Goal: Transaction & Acquisition: Download file/media

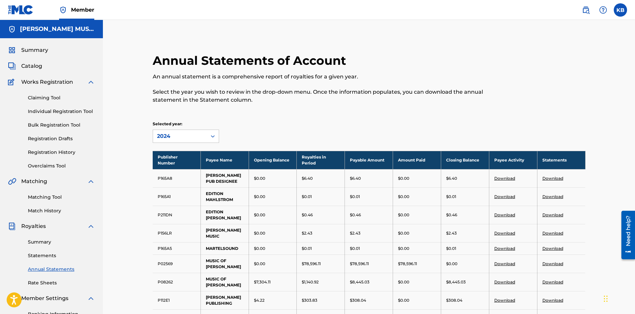
click at [337, 58] on div "Annual Statements of Account An annual statement is a comprehensive report of r…" at bounding box center [319, 82] width 333 height 58
click at [47, 210] on link "Statements" at bounding box center [61, 255] width 67 height 7
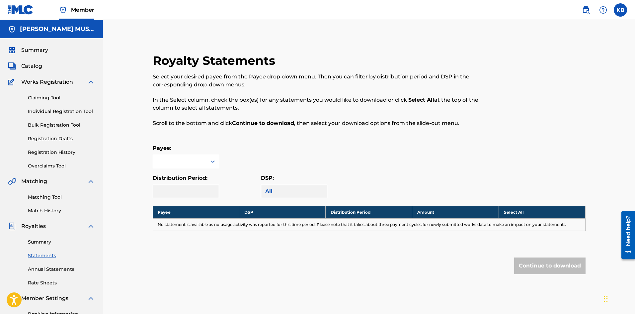
click at [49, 210] on link "Summary" at bounding box center [61, 241] width 67 height 7
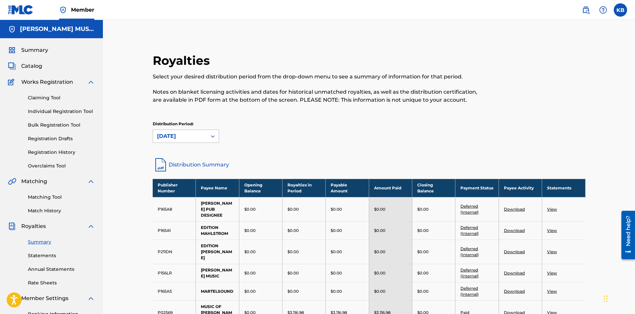
click at [208, 137] on div at bounding box center [213, 136] width 12 height 12
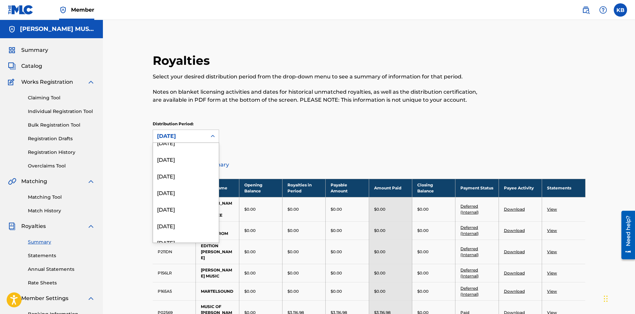
scroll to position [111, 0]
click at [178, 158] on div "[DATE]" at bounding box center [186, 156] width 66 height 17
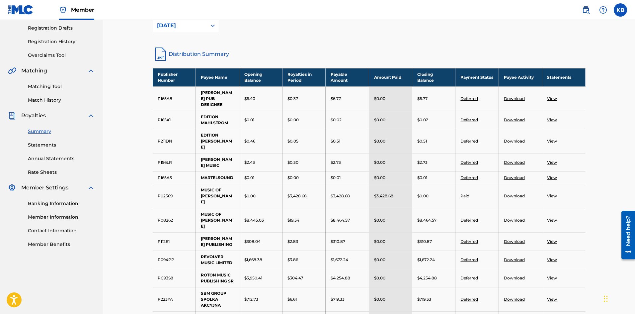
click at [337, 210] on link "View" at bounding box center [552, 220] width 10 height 5
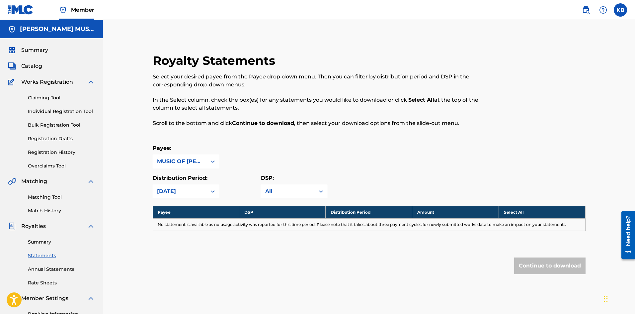
click at [210, 162] on icon at bounding box center [213, 161] width 7 height 7
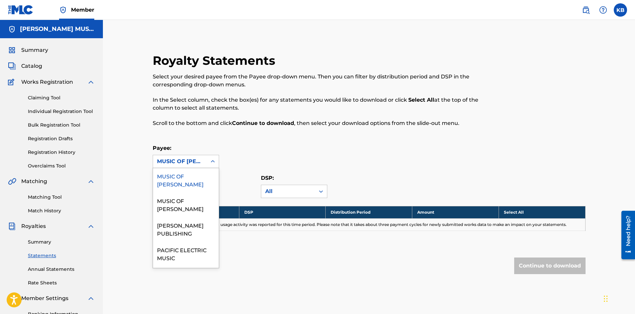
scroll to position [119, 0]
click at [178, 208] on div "MUSIC OF [PERSON_NAME]" at bounding box center [186, 201] width 66 height 25
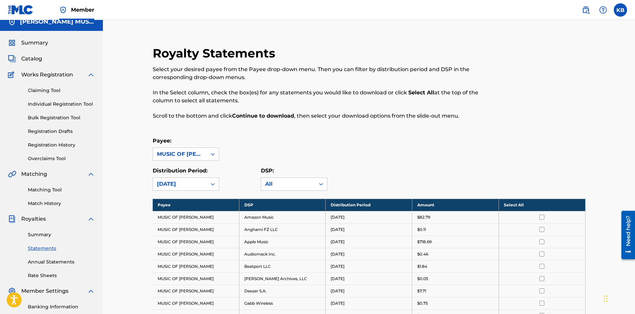
scroll to position [0, 0]
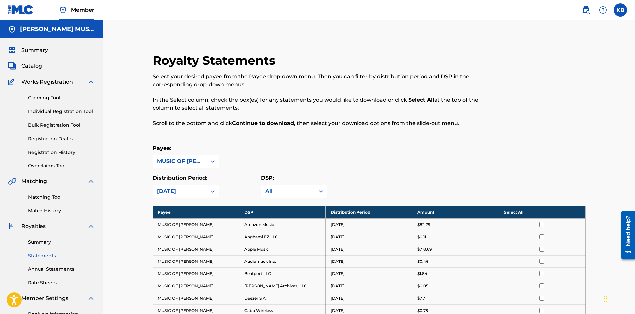
click at [208, 188] on div at bounding box center [213, 191] width 12 height 12
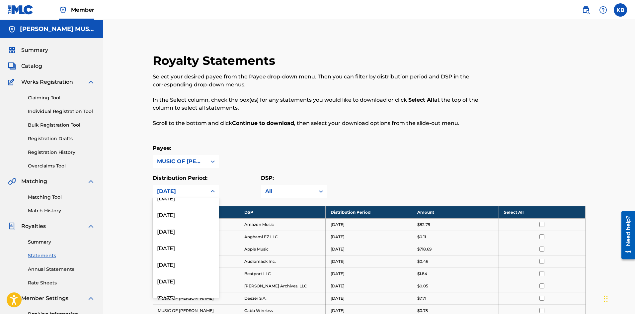
scroll to position [111, 0]
click at [173, 210] on div "[DATE]" at bounding box center [186, 212] width 66 height 17
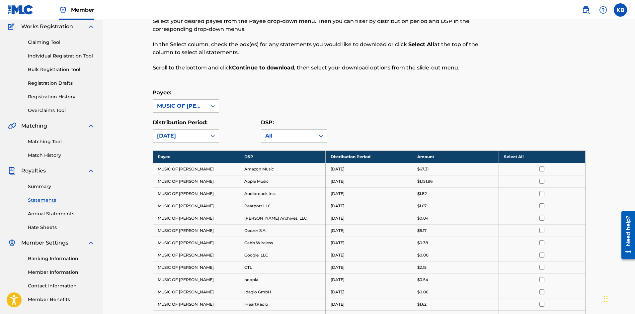
scroll to position [55, 0]
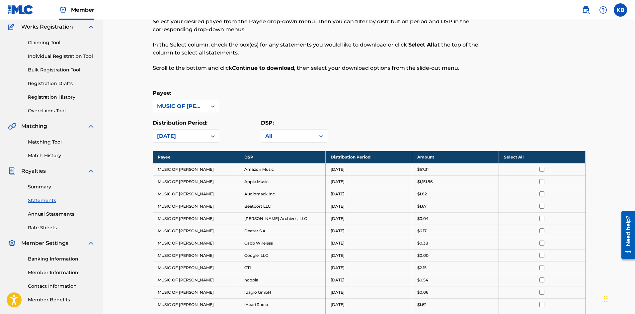
click at [214, 106] on icon at bounding box center [213, 106] width 4 height 2
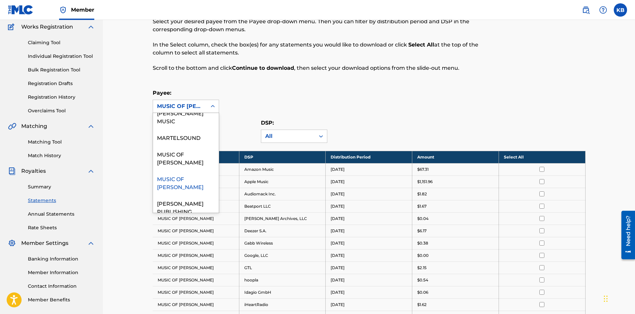
scroll to position [105, 0]
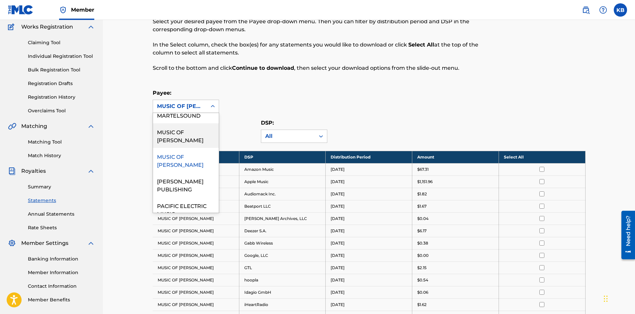
click at [175, 141] on div "MUSIC OF [PERSON_NAME]" at bounding box center [186, 135] width 66 height 25
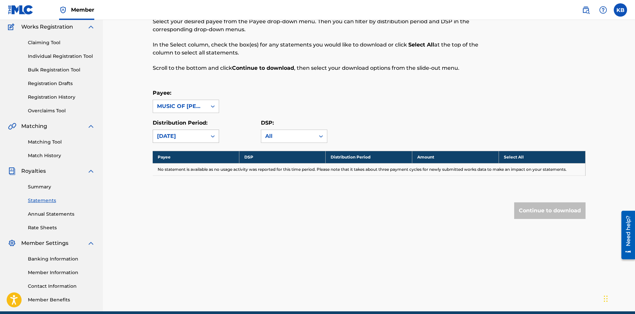
click at [210, 136] on icon at bounding box center [213, 136] width 7 height 7
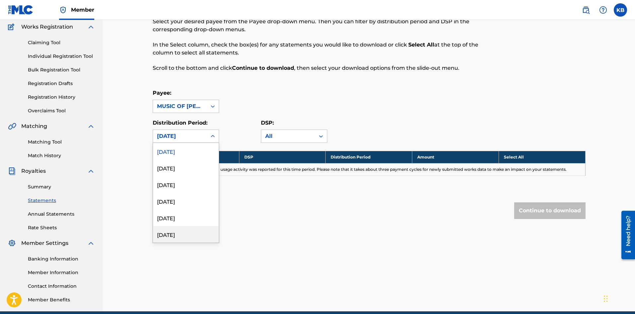
scroll to position [111, 0]
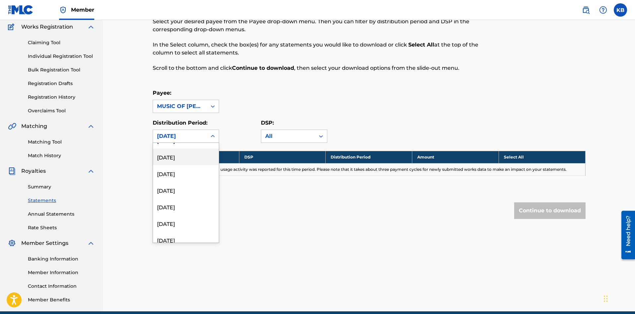
click at [172, 158] on div "[DATE]" at bounding box center [186, 156] width 66 height 17
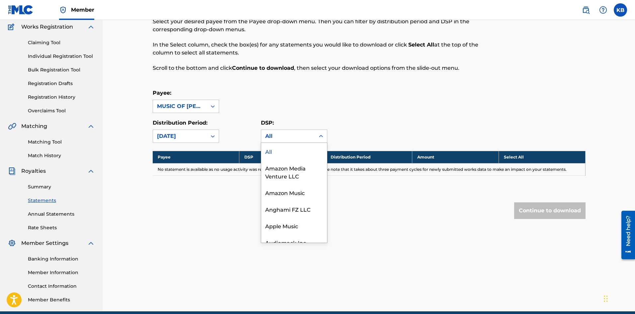
click at [294, 136] on div "All" at bounding box center [288, 136] width 46 height 8
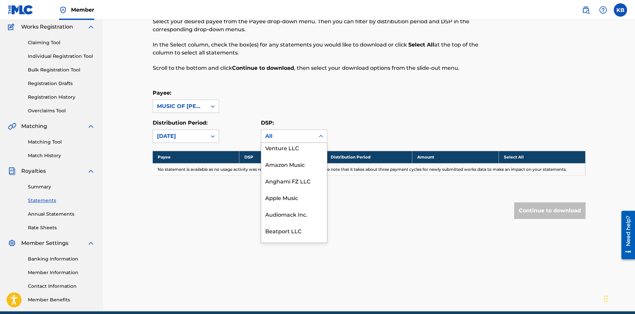
scroll to position [0, 0]
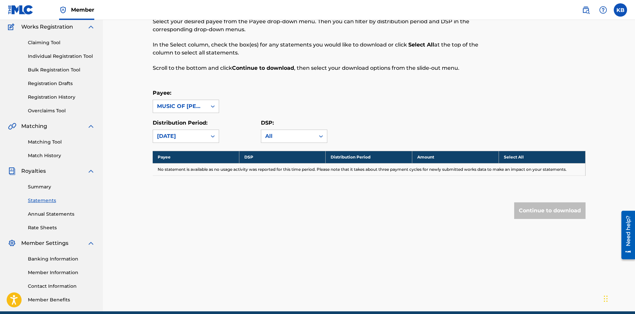
click at [337, 129] on div "DSP: All" at bounding box center [315, 131] width 108 height 24
click at [211, 135] on icon at bounding box center [213, 136] width 7 height 7
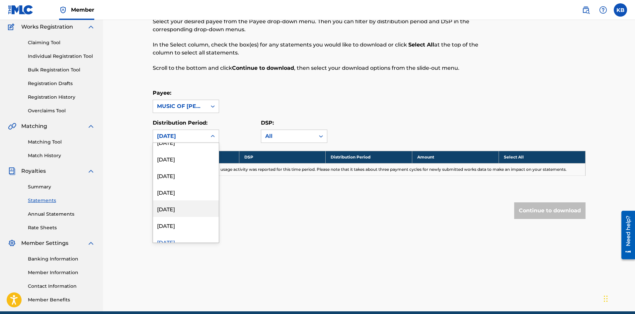
scroll to position [27, 0]
click at [184, 210] on div "[DATE]" at bounding box center [186, 224] width 66 height 17
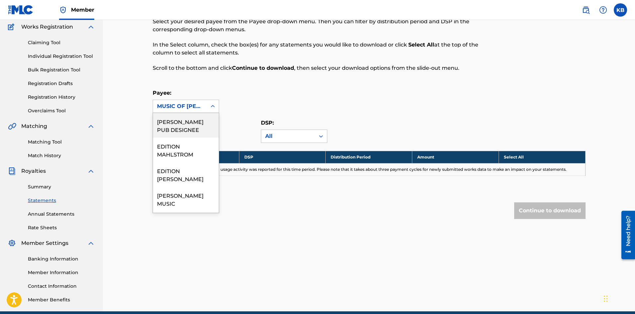
click at [211, 106] on icon at bounding box center [213, 106] width 7 height 7
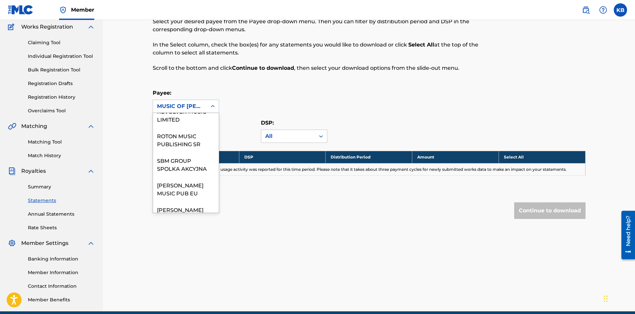
scroll to position [318, 0]
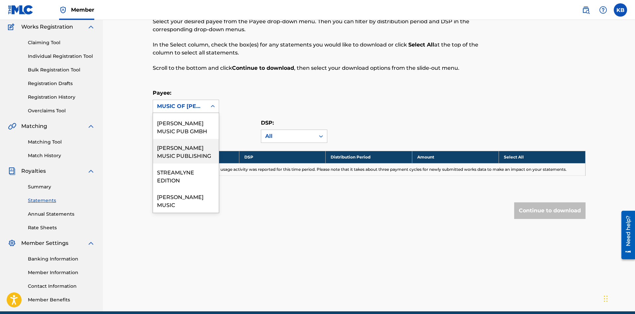
click at [183, 150] on div "[PERSON_NAME] MUSIC PUBLISHING" at bounding box center [186, 151] width 66 height 25
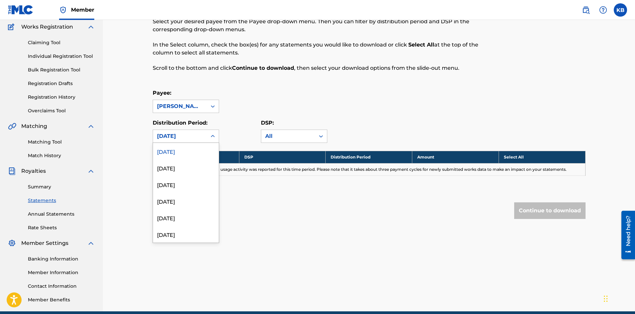
click at [204, 136] on div "[DATE]" at bounding box center [180, 136] width 54 height 13
click at [173, 159] on div "[DATE]" at bounding box center [186, 156] width 66 height 17
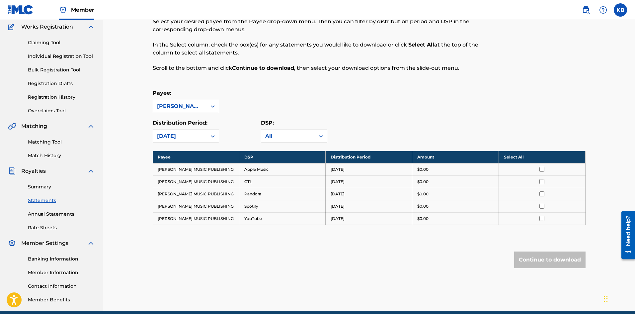
click at [216, 107] on div at bounding box center [213, 106] width 12 height 12
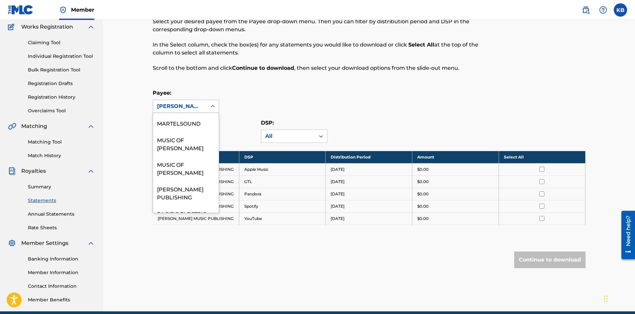
scroll to position [98, 0]
click at [180, 148] on div "MUSIC OF [PERSON_NAME]" at bounding box center [186, 142] width 66 height 25
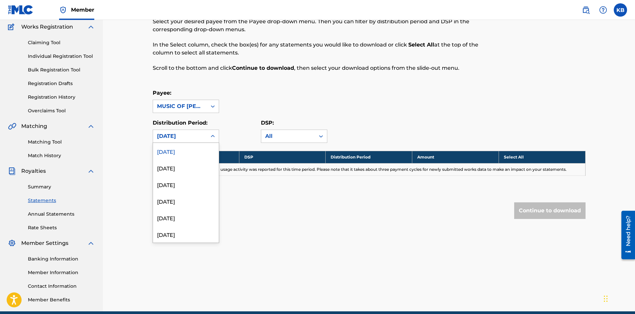
click at [205, 136] on div "[DATE]" at bounding box center [180, 136] width 54 height 13
click at [181, 210] on div "[DATE]" at bounding box center [186, 227] width 66 height 17
click at [211, 108] on icon at bounding box center [213, 106] width 7 height 7
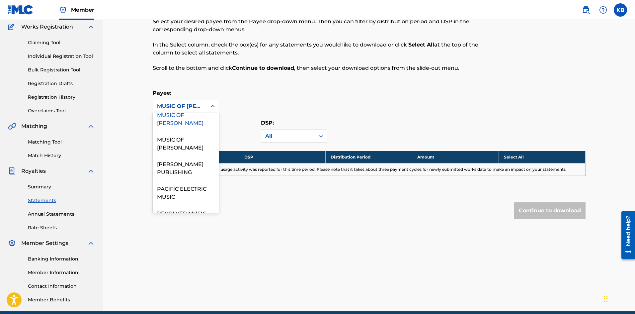
scroll to position [120, 0]
click at [175, 149] on div "MUSIC OF [PERSON_NAME]" at bounding box center [186, 144] width 66 height 25
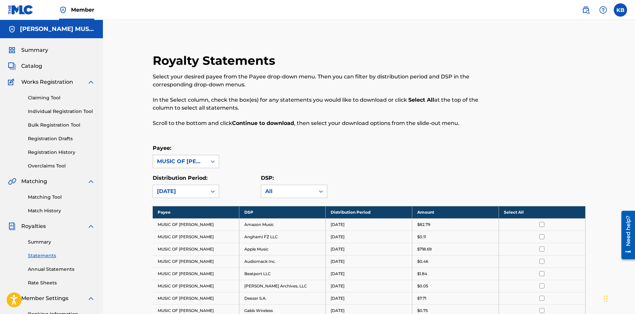
scroll to position [111, 0]
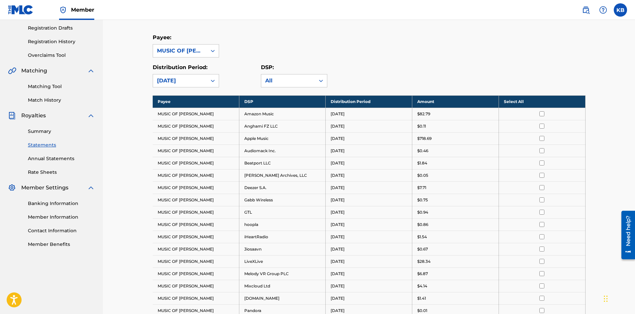
click at [337, 57] on div "Payee: MUSIC OF [PERSON_NAME]" at bounding box center [369, 46] width 433 height 24
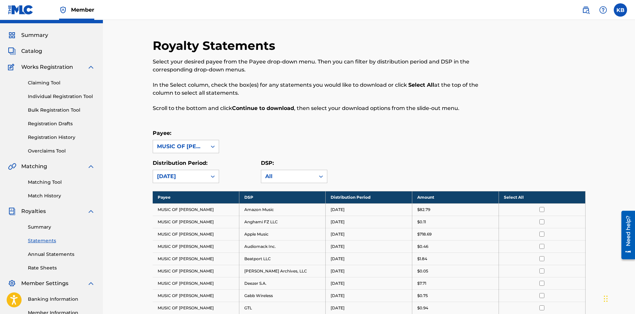
scroll to position [0, 0]
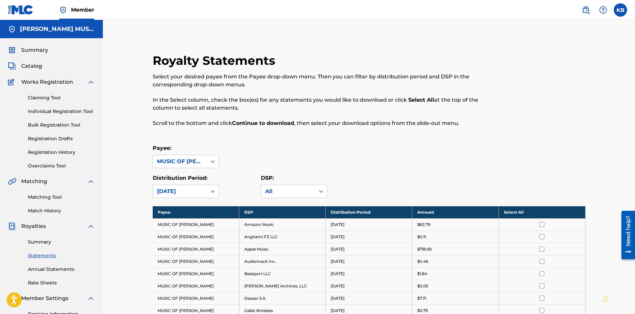
click at [337, 117] on div "Royalty Statements Select your desired payee from the Payee drop-down menu. The…" at bounding box center [369, 314] width 532 height 588
click at [214, 190] on icon at bounding box center [213, 191] width 7 height 7
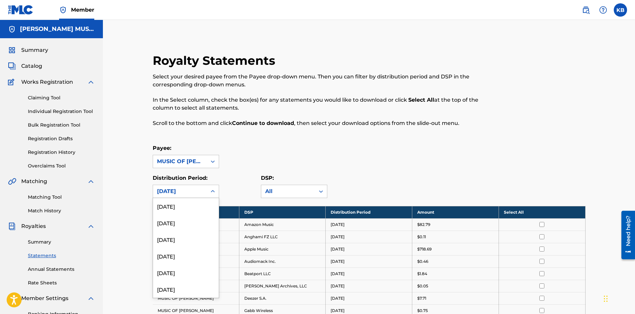
scroll to position [77, 0]
click at [176, 210] on div "[DATE]" at bounding box center [186, 245] width 66 height 17
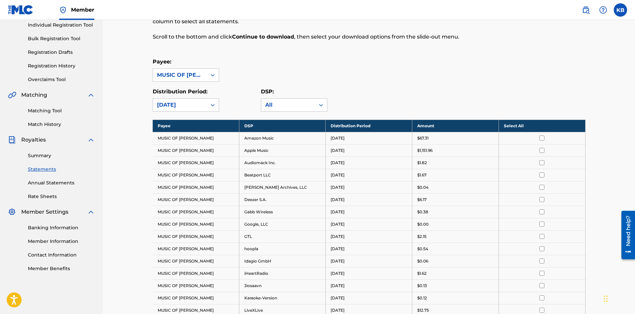
scroll to position [0, 0]
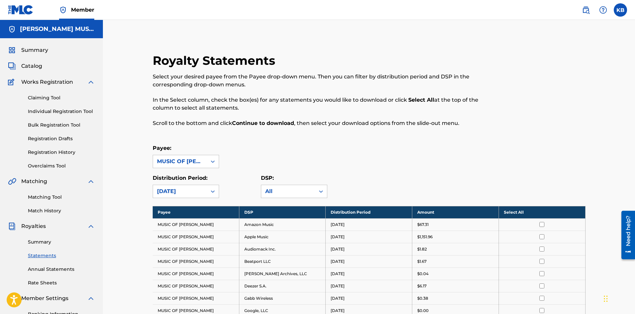
click at [47, 210] on link "Annual Statements" at bounding box center [61, 269] width 67 height 7
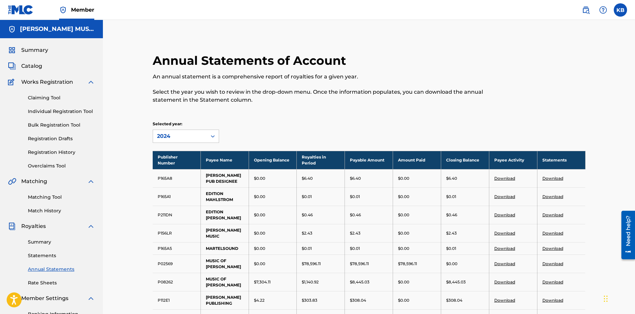
click at [39, 210] on link "Summary" at bounding box center [61, 241] width 67 height 7
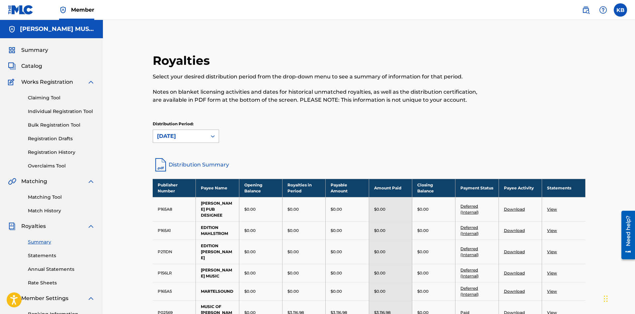
click at [217, 137] on div at bounding box center [213, 136] width 12 height 12
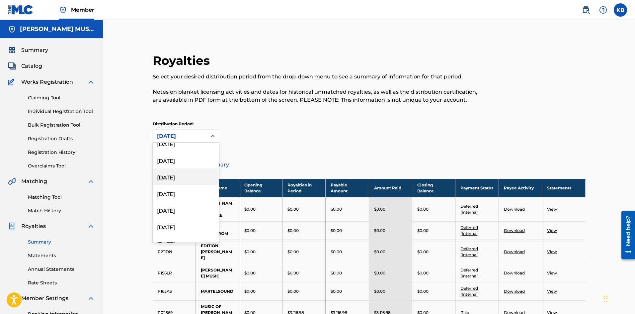
scroll to position [53, 0]
click at [180, 210] on div "[DATE]" at bounding box center [186, 214] width 66 height 17
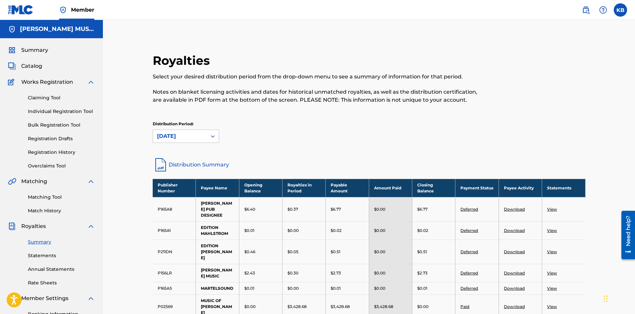
scroll to position [111, 0]
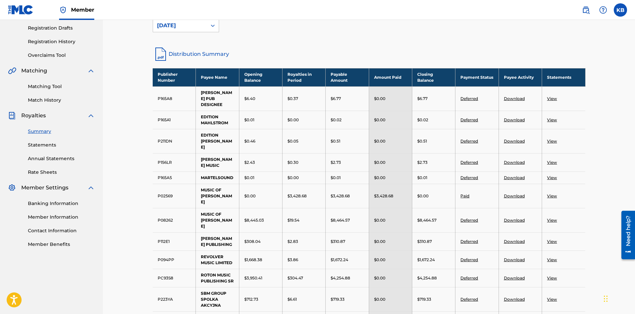
click at [337, 210] on link "Download" at bounding box center [514, 220] width 21 height 5
click at [337, 210] on link "View" at bounding box center [552, 220] width 10 height 5
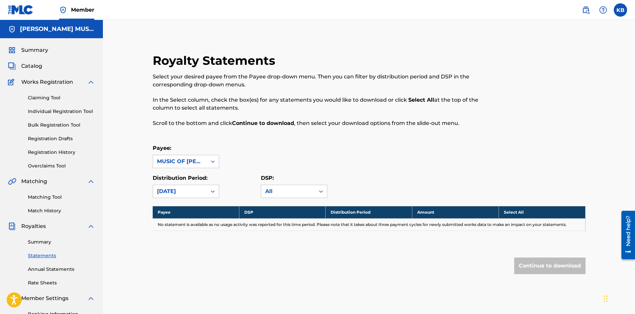
click at [337, 210] on div "Continue to download" at bounding box center [549, 265] width 71 height 17
click at [337, 210] on th "Select All" at bounding box center [542, 212] width 87 height 12
click at [211, 190] on icon at bounding box center [213, 191] width 7 height 7
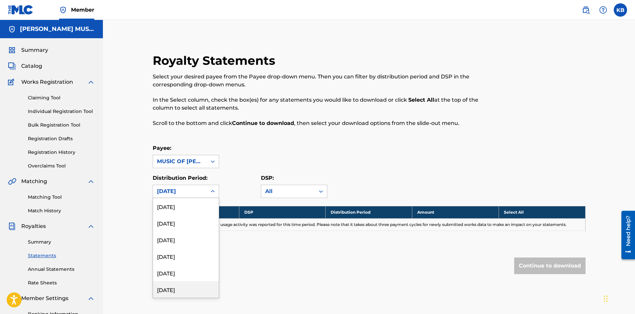
click at [181, 210] on div "[DATE]" at bounding box center [186, 289] width 66 height 17
click at [213, 191] on icon at bounding box center [213, 191] width 7 height 7
click at [172, 210] on div "[DATE]" at bounding box center [186, 239] width 66 height 17
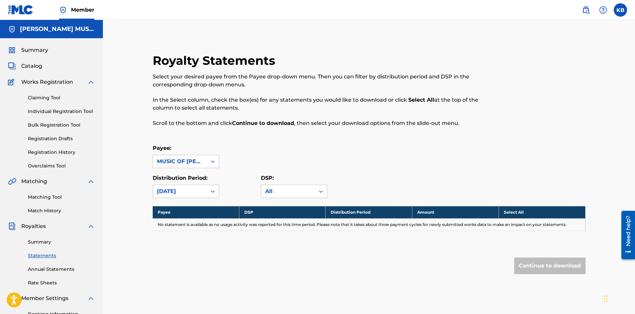
click at [42, 210] on link "Summary" at bounding box center [61, 241] width 67 height 7
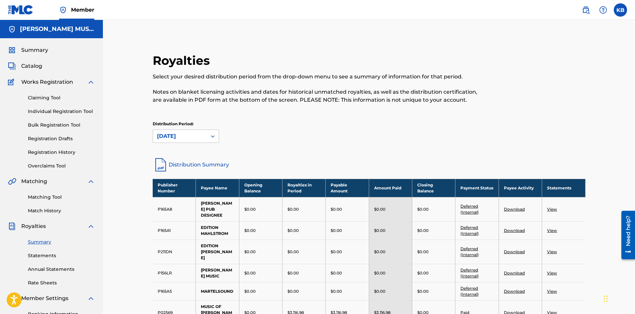
scroll to position [111, 0]
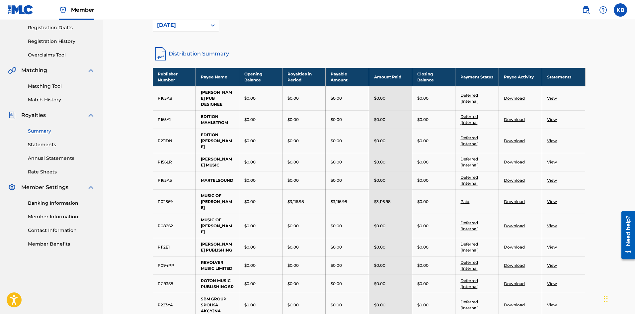
click at [52, 172] on link "Rate Sheets" at bounding box center [61, 171] width 67 height 7
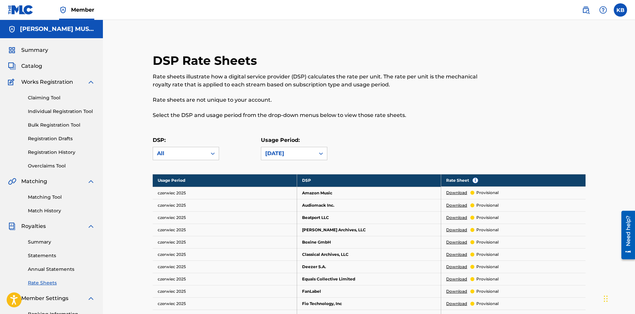
click at [34, 210] on link "Statements" at bounding box center [61, 255] width 67 height 7
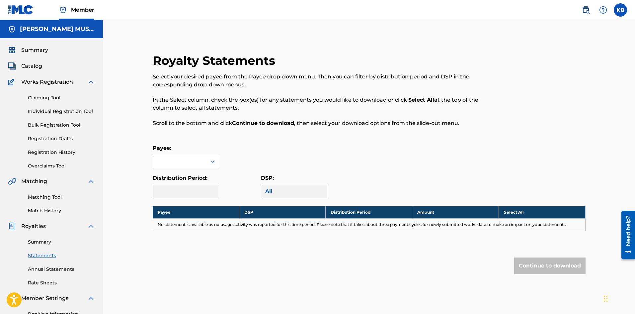
click at [214, 163] on icon at bounding box center [213, 161] width 7 height 7
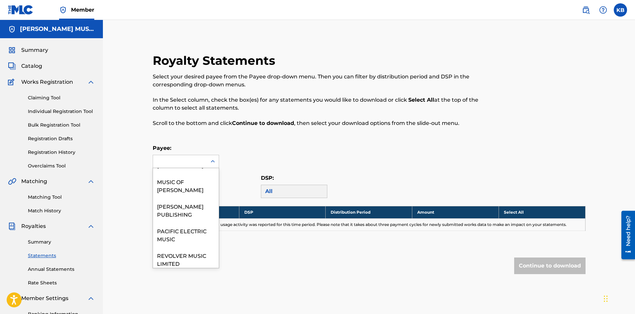
scroll to position [136, 0]
click at [188, 210] on div "[PERSON_NAME] PUBLISHING" at bounding box center [186, 208] width 66 height 25
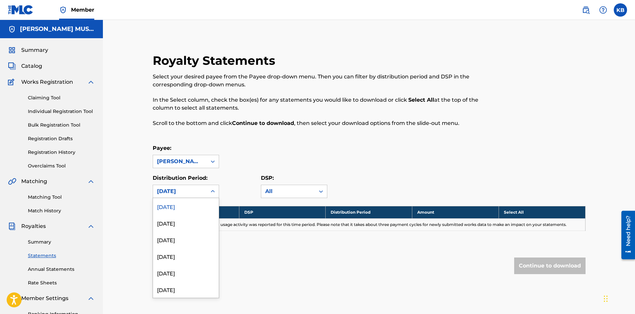
click at [214, 193] on icon at bounding box center [213, 191] width 7 height 7
click at [188, 210] on div "[DATE]" at bounding box center [186, 208] width 66 height 17
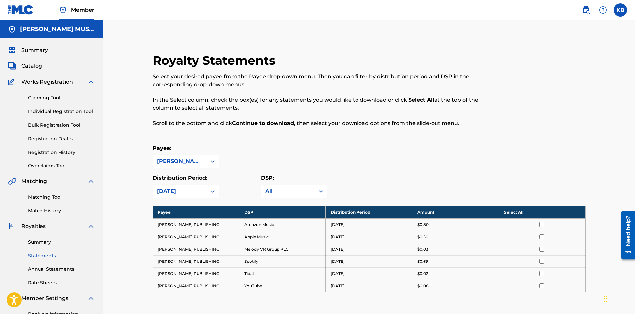
click at [213, 162] on icon at bounding box center [213, 161] width 7 height 7
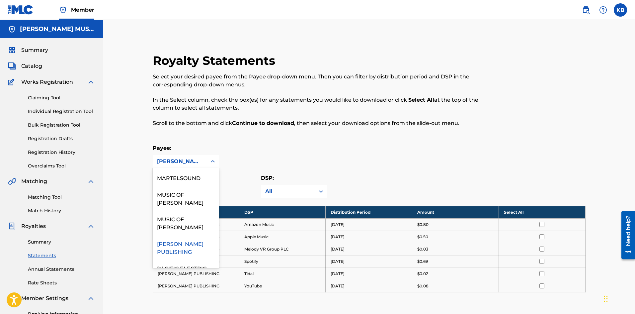
scroll to position [111, 0]
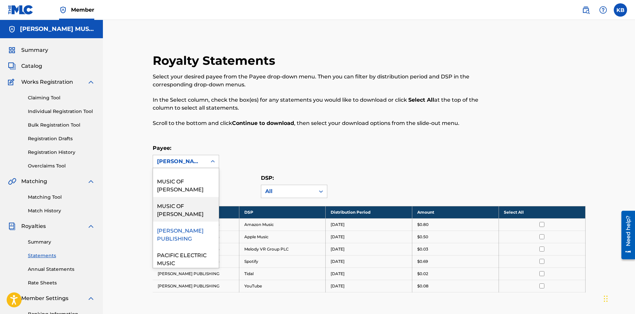
click at [179, 210] on div "MUSIC OF [PERSON_NAME]" at bounding box center [186, 209] width 66 height 25
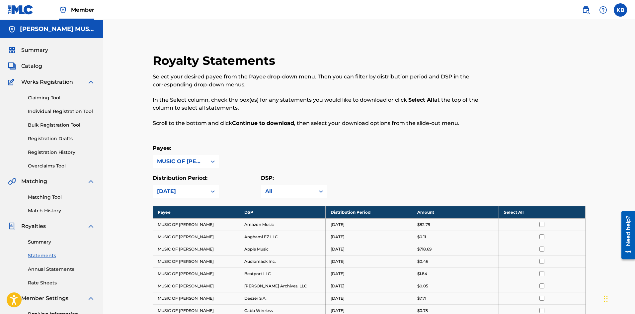
click at [212, 191] on icon at bounding box center [213, 191] width 7 height 7
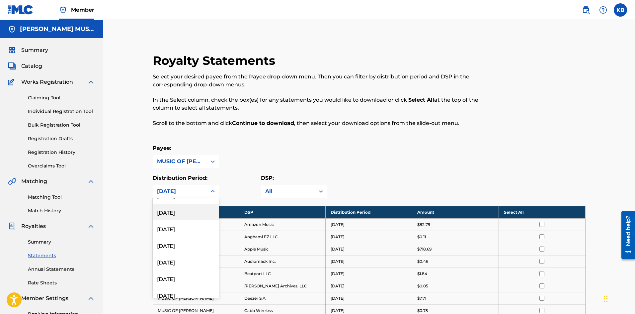
click at [183, 210] on div "[DATE]" at bounding box center [186, 212] width 66 height 17
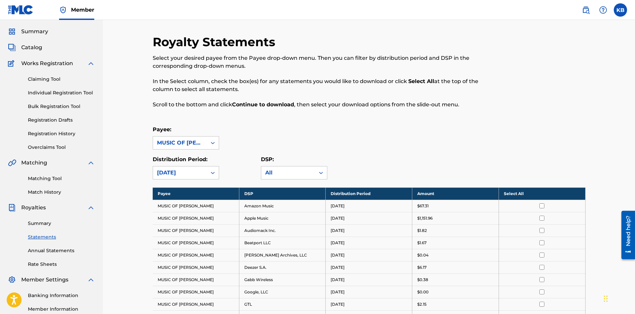
scroll to position [0, 0]
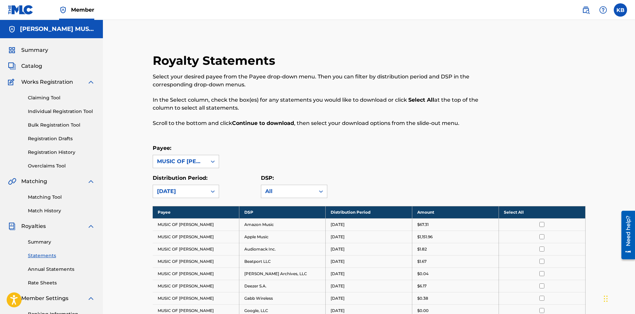
click at [211, 190] on icon at bounding box center [213, 191] width 7 height 7
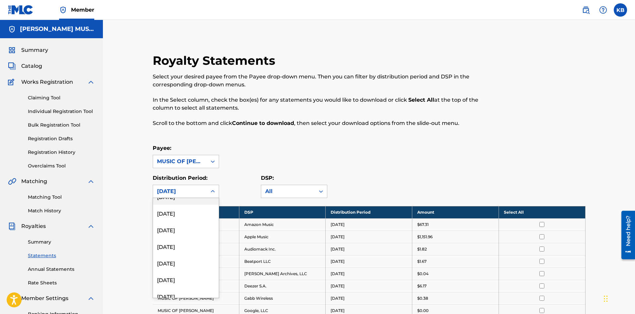
scroll to position [17, 0]
click at [182, 210] on div "[DATE]" at bounding box center [186, 289] width 66 height 17
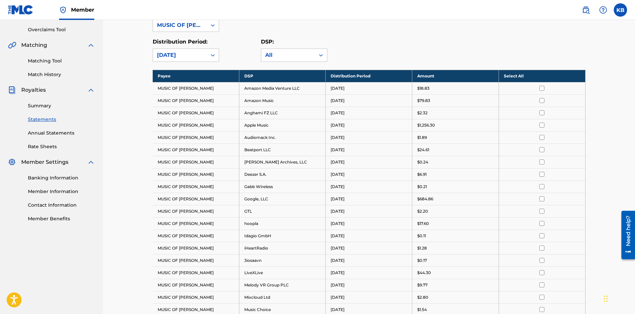
scroll to position [55, 0]
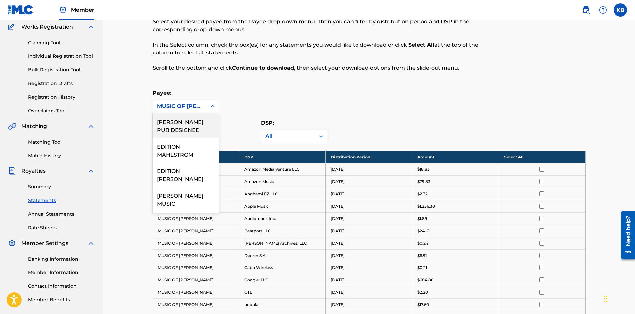
click at [211, 107] on icon at bounding box center [213, 106] width 7 height 7
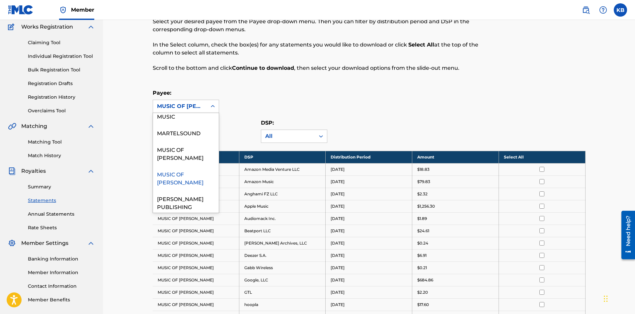
scroll to position [89, 0]
click at [176, 154] on div "MUSIC OF [PERSON_NAME]" at bounding box center [186, 151] width 66 height 25
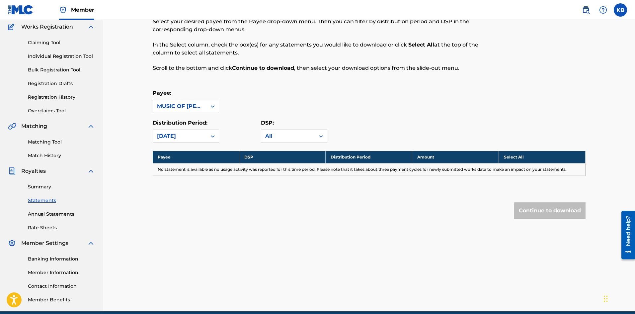
click at [193, 137] on div "[DATE]" at bounding box center [180, 136] width 46 height 8
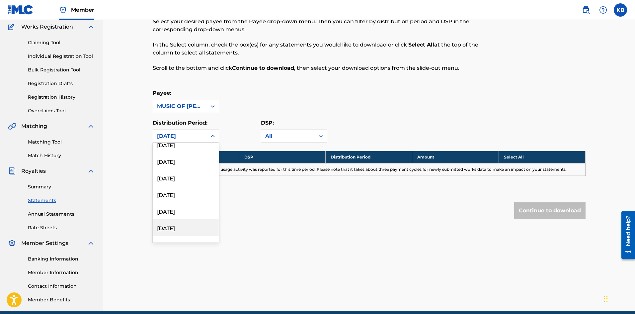
click at [188, 210] on div "[DATE]" at bounding box center [186, 227] width 66 height 17
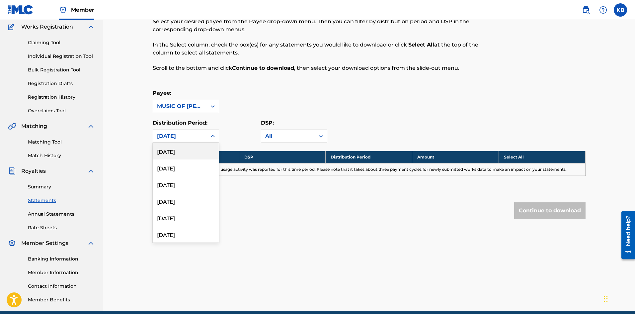
click at [213, 138] on icon at bounding box center [213, 136] width 7 height 7
click at [192, 210] on div "[DATE]" at bounding box center [186, 234] width 66 height 17
click at [214, 138] on icon at bounding box center [213, 136] width 7 height 7
click at [171, 210] on div "[DATE]" at bounding box center [186, 217] width 66 height 17
click at [212, 137] on icon at bounding box center [213, 136] width 7 height 7
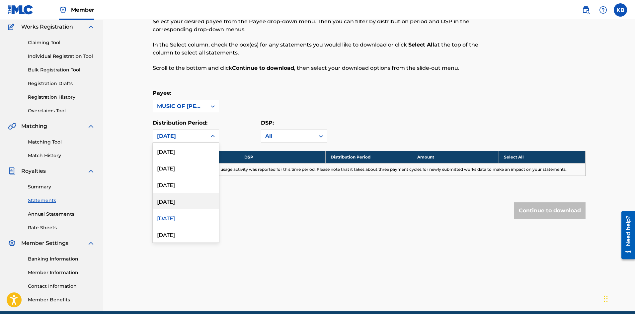
click at [165, 202] on div "[DATE]" at bounding box center [186, 201] width 66 height 17
click at [211, 134] on icon at bounding box center [213, 136] width 7 height 7
click at [176, 186] on div "[DATE]" at bounding box center [186, 184] width 66 height 17
